Goal: Transaction & Acquisition: Purchase product/service

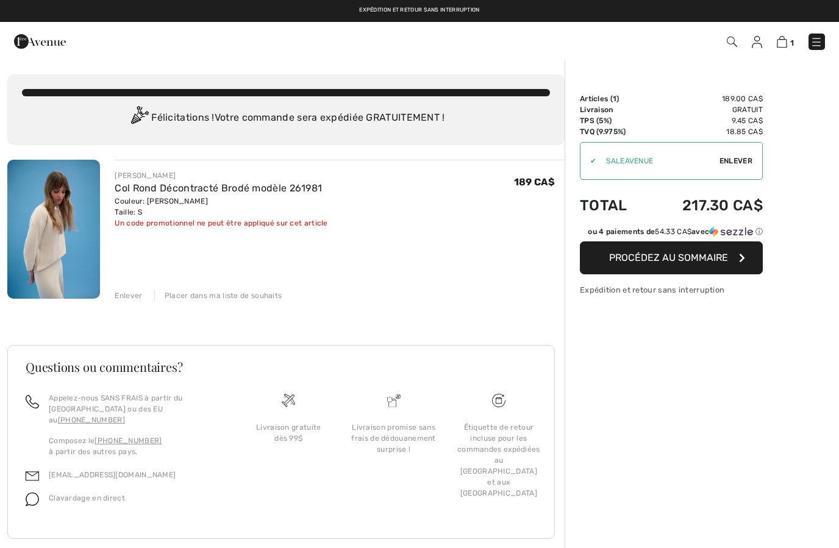
click at [739, 165] on span "Enlever" at bounding box center [736, 161] width 33 height 11
click at [673, 159] on input "TEXT" at bounding box center [650, 161] width 138 height 37
click at [737, 162] on span "Utiliser" at bounding box center [735, 161] width 34 height 11
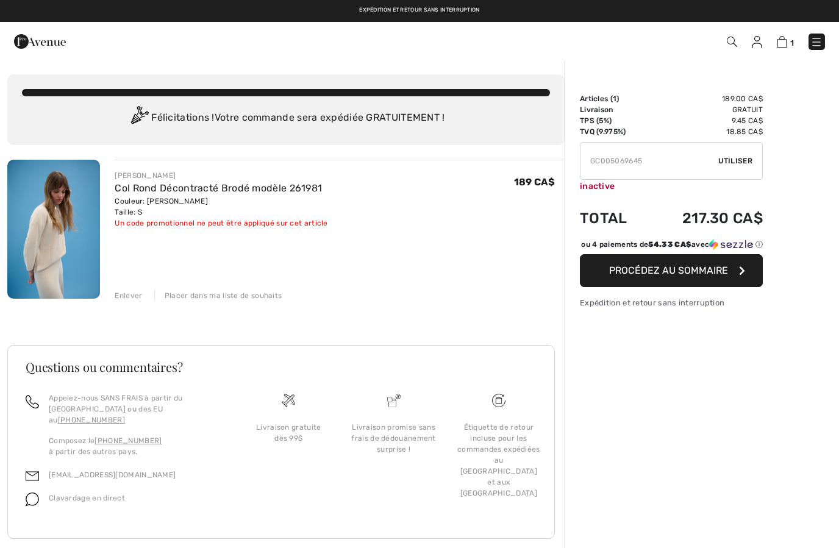
click at [654, 162] on input "TEXT" at bounding box center [650, 161] width 138 height 37
click at [737, 163] on span "Utiliser" at bounding box center [735, 161] width 34 height 11
click at [664, 166] on input "TEXT" at bounding box center [650, 161] width 138 height 37
type input "GC005095537"
click at [734, 159] on span "Utiliser" at bounding box center [735, 161] width 34 height 11
